Goal: Transaction & Acquisition: Download file/media

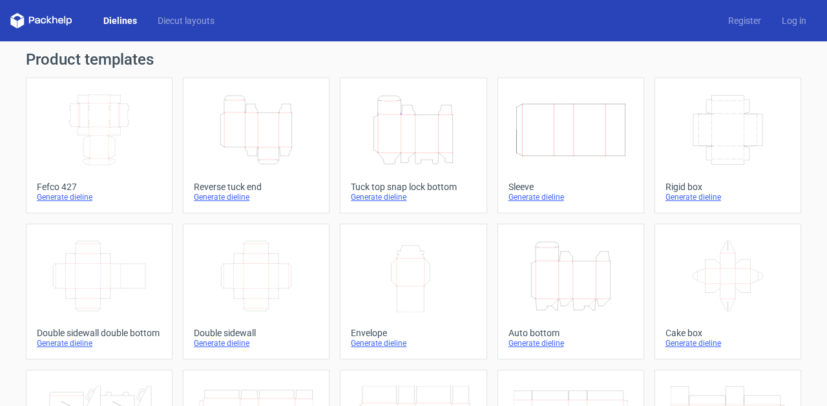
click at [368, 119] on icon "Height Depth Width" at bounding box center [413, 130] width 114 height 72
click at [218, 129] on icon "Height Depth Width" at bounding box center [256, 130] width 114 height 72
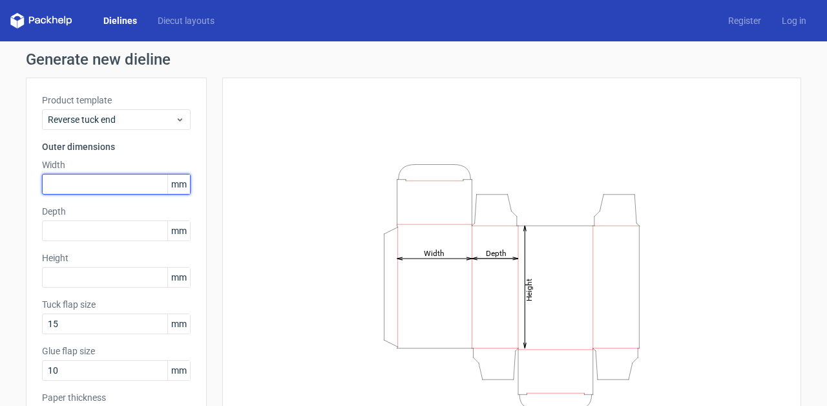
click at [127, 189] on input "text" at bounding box center [116, 184] width 149 height 21
type input "50"
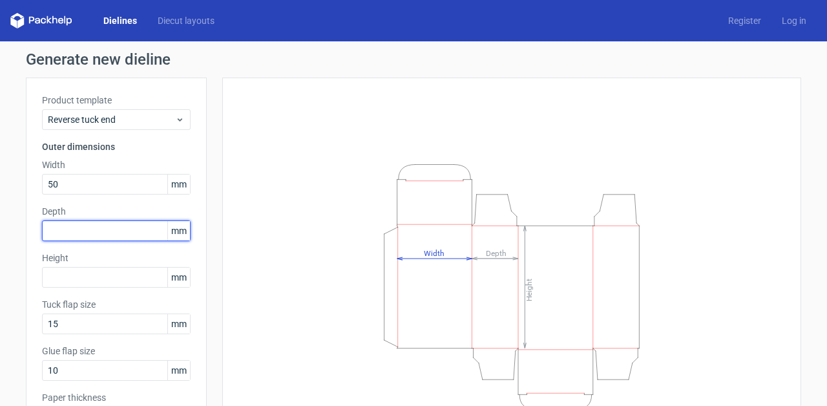
click at [107, 230] on input "text" at bounding box center [116, 230] width 149 height 21
type input "60"
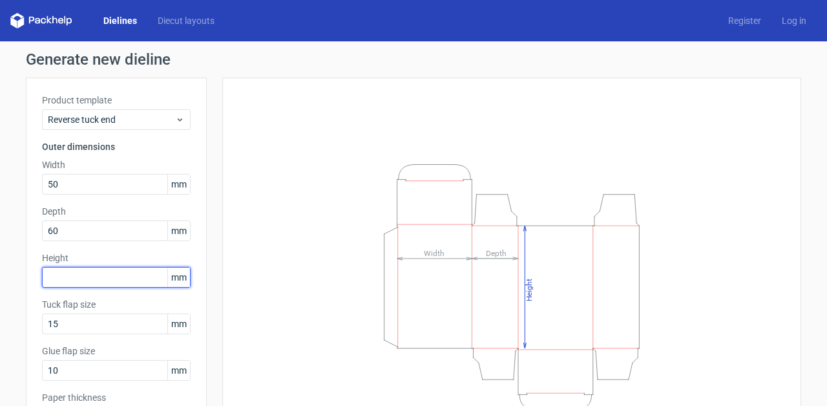
click at [102, 274] on input "text" at bounding box center [116, 277] width 149 height 21
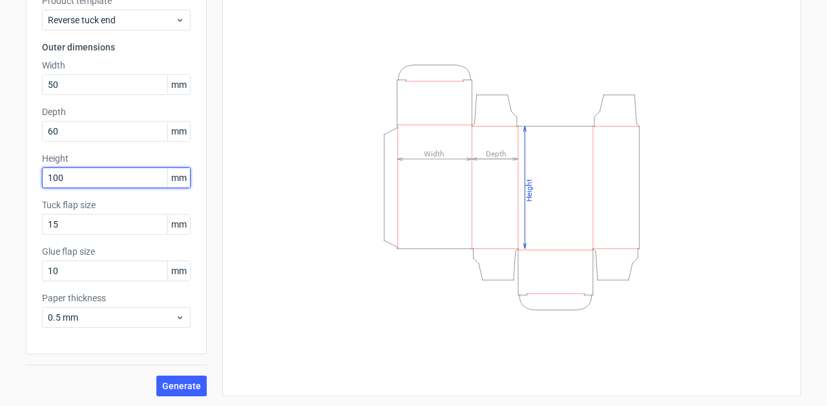
scroll to position [100, 0]
type input "100"
click at [173, 375] on button "Generate" at bounding box center [181, 385] width 50 height 21
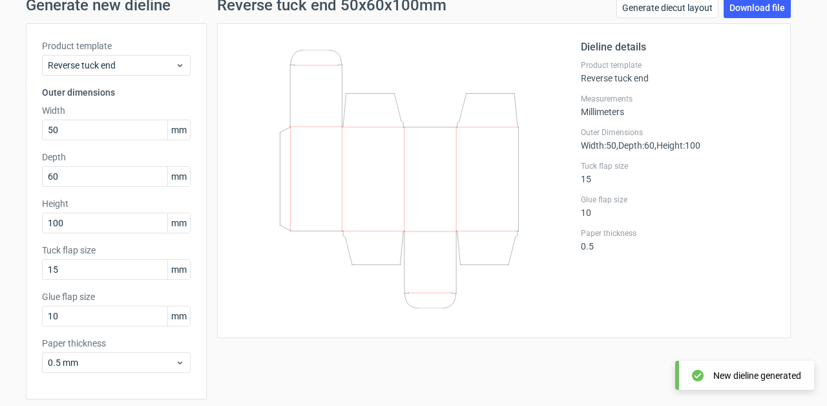
scroll to position [53, 0]
click at [763, 12] on link "Download file" at bounding box center [756, 9] width 67 height 21
